Goal: Information Seeking & Learning: Learn about a topic

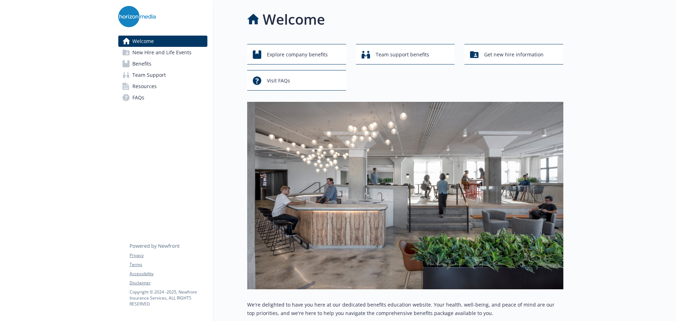
click at [144, 54] on span "New Hire and Life Events" at bounding box center [161, 52] width 59 height 11
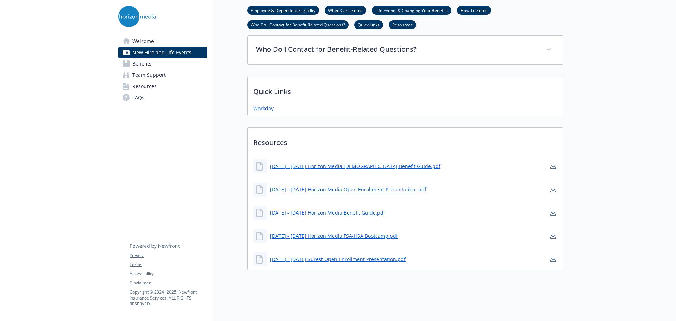
click at [150, 67] on span "Benefits" at bounding box center [141, 63] width 19 height 11
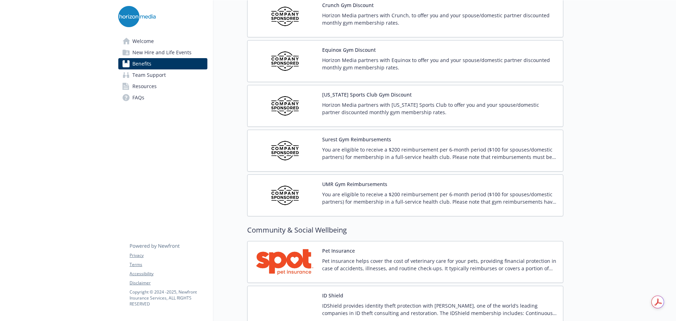
scroll to position [1728, 0]
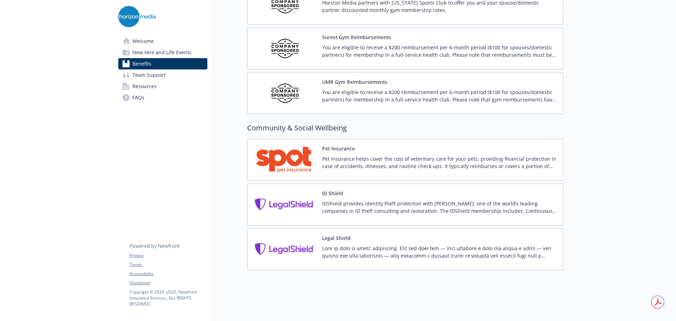
click at [151, 77] on span "Team Support" at bounding box center [148, 74] width 33 height 11
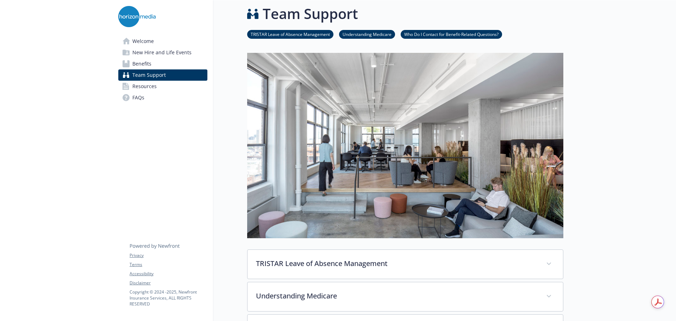
scroll to position [173, 0]
